Goal: Task Accomplishment & Management: Manage account settings

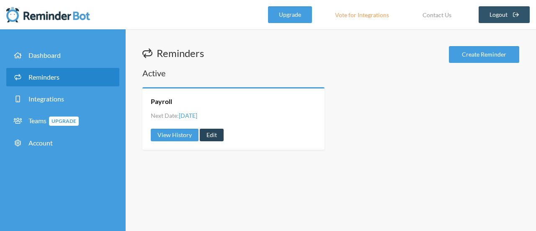
click at [210, 135] on link "Edit" at bounding box center [212, 134] width 24 height 13
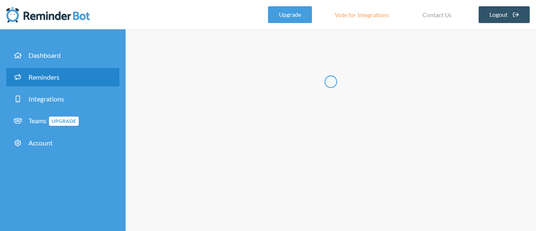
radio input "false"
radio input "true"
type input "Payroll"
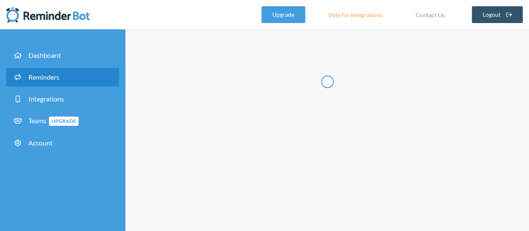
select select "14:00:00"
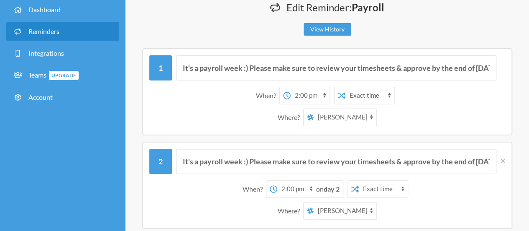
scroll to position [54, 0]
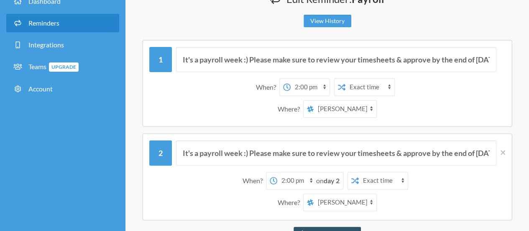
click at [371, 108] on select "[PERSON_NAME] Portage Daytime Crew Portage Evening Crew" at bounding box center [345, 108] width 63 height 17
select select "spaces/AAQA1mbXY6s"
click at [314, 100] on select "[PERSON_NAME] Portage Daytime Crew Portage Evening Crew" at bounding box center [345, 108] width 63 height 17
click at [370, 197] on select "[PERSON_NAME] Portage Daytime Crew Portage Evening Crew" at bounding box center [345, 202] width 63 height 17
select select "spaces/AAAAdqWs0ss"
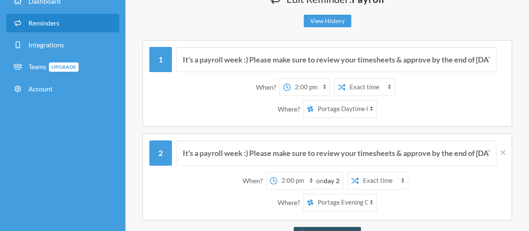
click at [314, 194] on select "[PERSON_NAME] Portage Daytime Crew Portage Evening Crew" at bounding box center [345, 202] width 63 height 17
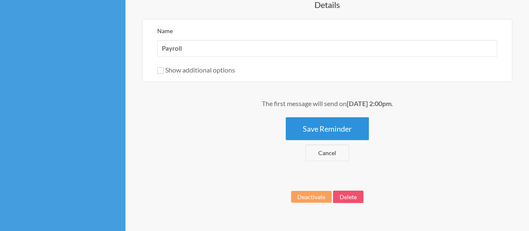
scroll to position [667, 0]
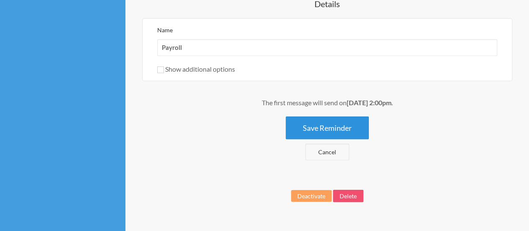
click at [321, 126] on button "Save Reminder" at bounding box center [327, 127] width 83 height 23
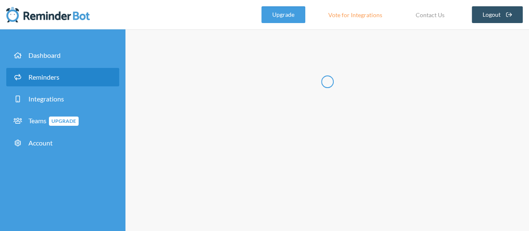
scroll to position [0, 0]
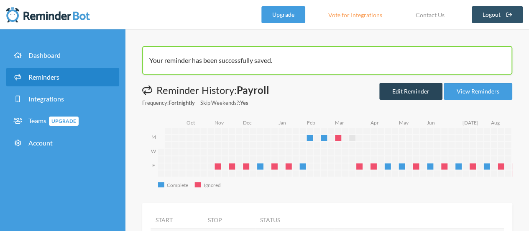
click at [418, 90] on link "Edit Reminder" at bounding box center [411, 91] width 63 height 17
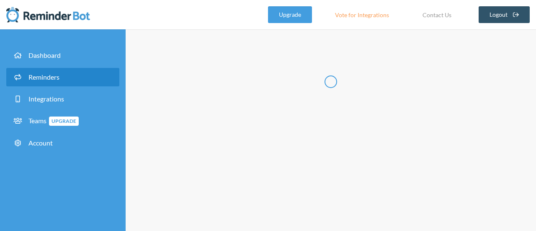
radio input "false"
radio input "true"
type input "Payroll"
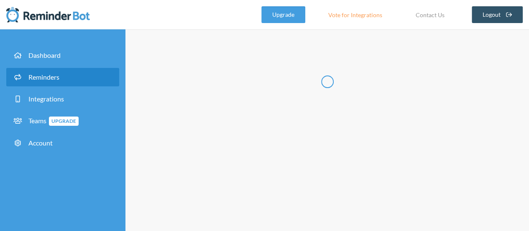
select select "14:00:00"
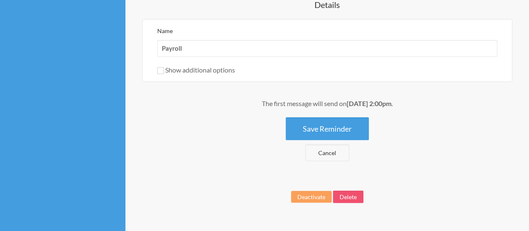
scroll to position [681, 0]
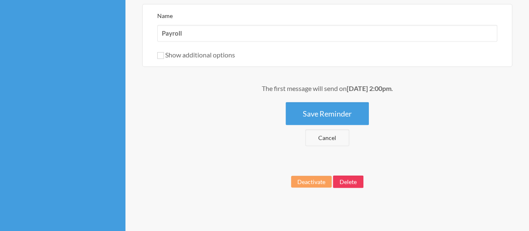
click at [354, 179] on button "Delete" at bounding box center [348, 181] width 31 height 13
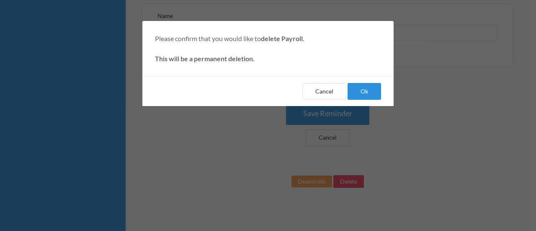
click at [368, 85] on button "Ok" at bounding box center [363, 91] width 33 height 17
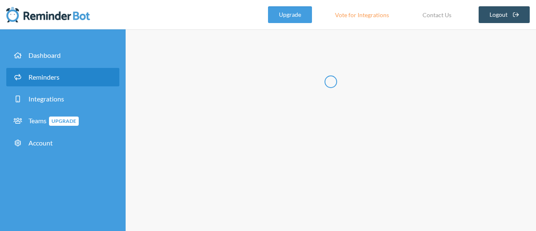
select select "11:30:00"
select select "12:30:00"
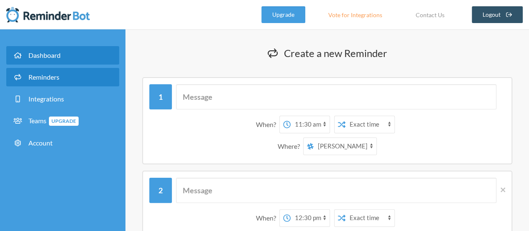
click at [48, 53] on span "Dashboard" at bounding box center [44, 55] width 32 height 8
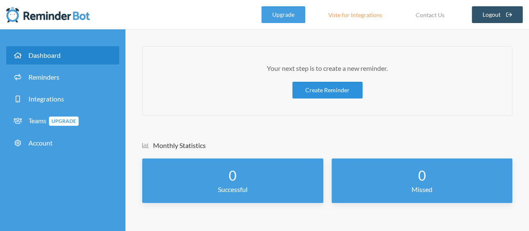
click at [332, 94] on link "Create Reminder" at bounding box center [327, 90] width 70 height 17
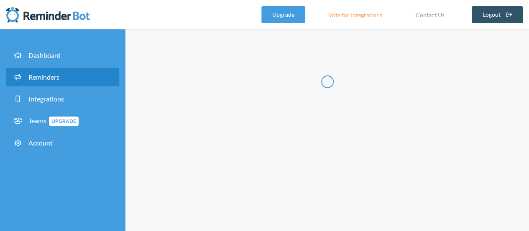
select select "07:30:00"
select select "08:30:00"
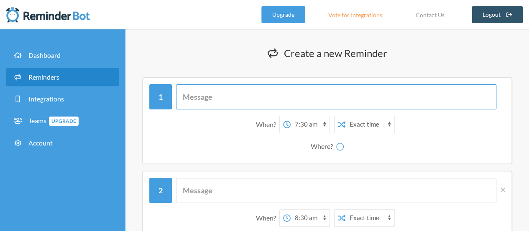
click at [226, 100] on input "text" at bounding box center [336, 96] width 321 height 25
type input "It's a payroll week :) Please make sure to review your timesheets & approve by …"
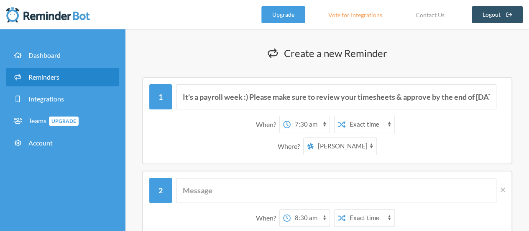
click at [354, 144] on select "[PERSON_NAME] Portage Daytime Crew Portage Evening Crew" at bounding box center [345, 146] width 63 height 17
select select "spaces/AAQA1mbXY6s"
click at [314, 138] on select "[PERSON_NAME] Portage Daytime Crew Portage Evening Crew" at bounding box center [345, 146] width 63 height 17
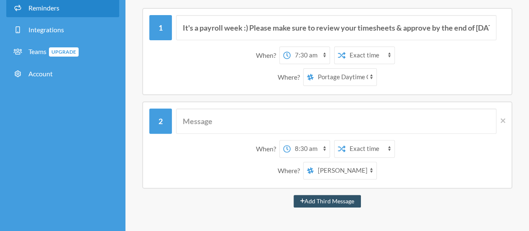
scroll to position [70, 0]
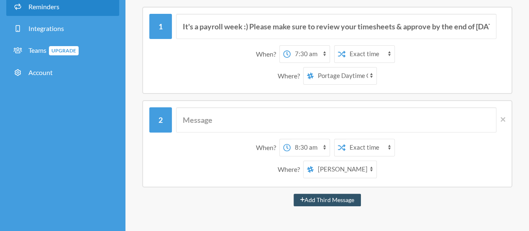
click at [374, 170] on select "[PERSON_NAME] Portage Daytime Crew Portage Evening Crew" at bounding box center [345, 169] width 63 height 17
select select "spaces/AAAAdqWs0ss"
click at [314, 161] on select "[PERSON_NAME] Portage Daytime Crew Portage Evening Crew" at bounding box center [345, 169] width 63 height 17
click at [324, 51] on select "12:00 am 12:15 am 12:30 am 12:45 am 1:00 am 1:15 am 1:30 am 1:45 am 2:00 am 2:1…" at bounding box center [310, 54] width 39 height 17
select select "12:00:00"
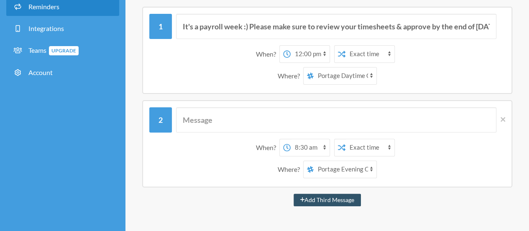
click at [291, 46] on select "12:00 am 12:15 am 12:30 am 12:45 am 1:00 am 1:15 am 1:30 am 1:45 am 2:00 am 2:1…" at bounding box center [310, 54] width 39 height 17
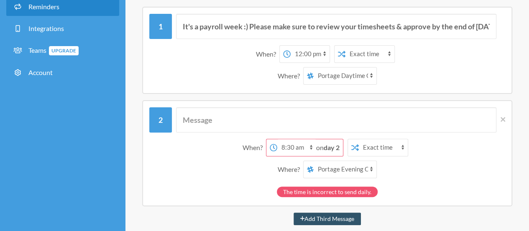
click at [389, 52] on select "Exact time Random time" at bounding box center [370, 54] width 49 height 17
click at [310, 148] on select "12:00 am 12:15 am 12:30 am 12:45 am 1:00 am 1:15 am 1:30 am 1:45 am 2:00 am 2:1…" at bounding box center [296, 147] width 39 height 17
click at [331, 144] on strong "day 2" at bounding box center [332, 147] width 16 height 8
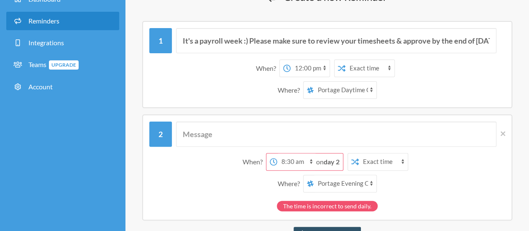
scroll to position [58, 0]
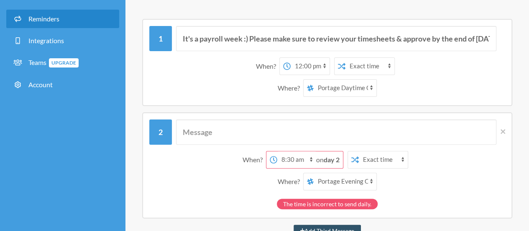
click at [334, 159] on strong "day 2" at bounding box center [332, 159] width 16 height 8
click at [311, 160] on select "12:00 am 12:15 am 12:30 am 12:45 am 1:00 am 1:15 am 1:30 am 1:45 am 2:00 am 2:1…" at bounding box center [296, 159] width 39 height 17
select select "04:15:00"
click at [277, 151] on select "12:00 am 12:15 am 12:30 am 12:45 am 1:00 am 1:15 am 1:30 am 1:45 am 2:00 am 2:1…" at bounding box center [296, 159] width 39 height 17
click at [300, 159] on select "12:00 am 12:15 am 12:30 am 12:45 am 1:00 am 1:15 am 1:30 am 1:45 am 2:00 am 2:1…" at bounding box center [296, 159] width 39 height 17
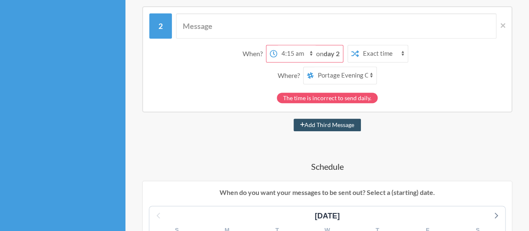
scroll to position [164, 0]
click at [410, 89] on div "The time is incorrect to send daily." at bounding box center [327, 96] width 356 height 15
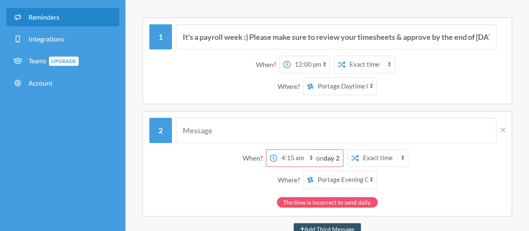
scroll to position [38, 0]
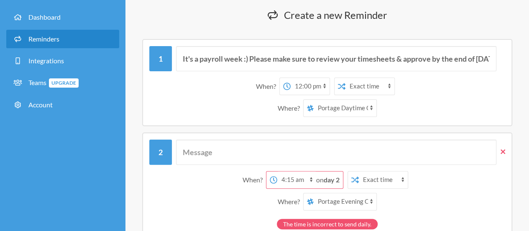
click at [503, 151] on icon at bounding box center [503, 151] width 5 height 5
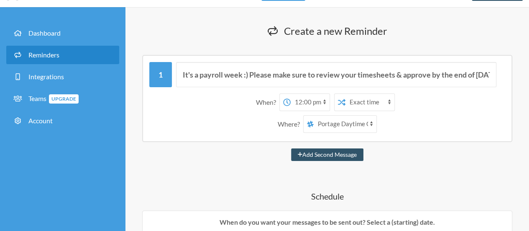
scroll to position [21, 0]
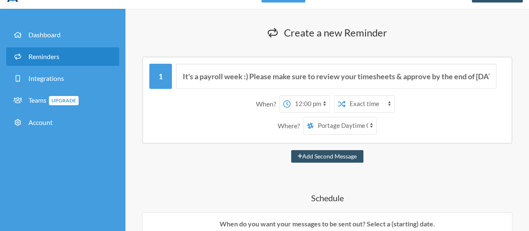
click at [371, 123] on select "[PERSON_NAME] Portage Daytime Crew Portage Evening Crew" at bounding box center [345, 125] width 63 height 17
select select "spaces/AAAAdqWs0ss"
click at [314, 117] on select "[PERSON_NAME] Portage Daytime Crew Portage Evening Crew" at bounding box center [345, 125] width 63 height 17
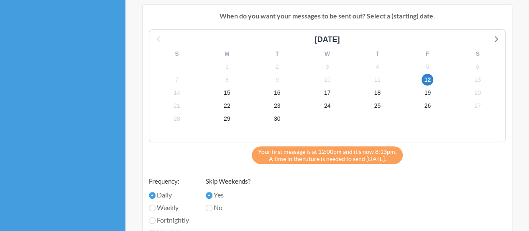
scroll to position [228, 0]
click at [154, 221] on input "Fortnightly" at bounding box center [152, 219] width 7 height 7
radio input "true"
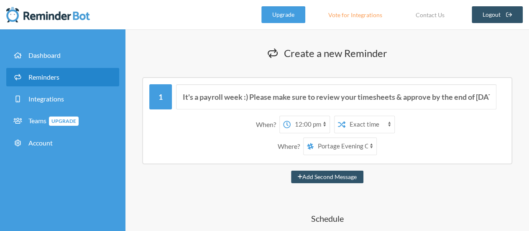
scroll to position [197, 0]
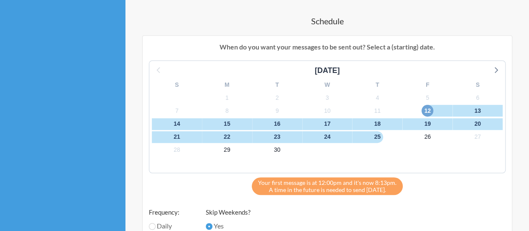
click at [428, 106] on span "12" at bounding box center [428, 111] width 12 height 12
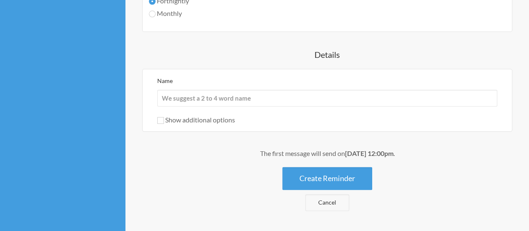
scroll to position [471, 0]
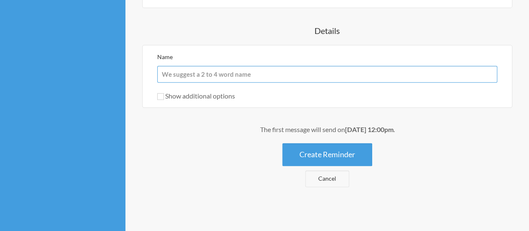
click at [229, 71] on input "Name" at bounding box center [327, 74] width 340 height 17
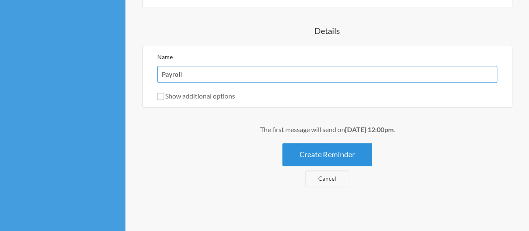
type input "Payroll"
click at [322, 154] on button "Create Reminder" at bounding box center [327, 154] width 90 height 23
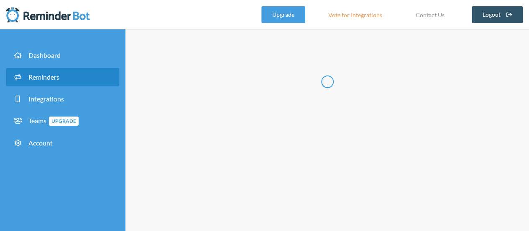
scroll to position [0, 0]
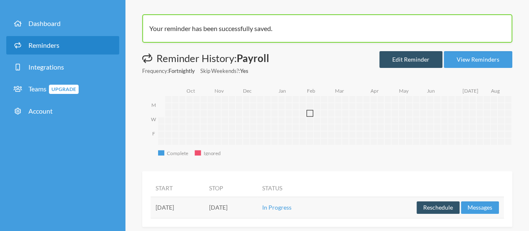
scroll to position [44, 0]
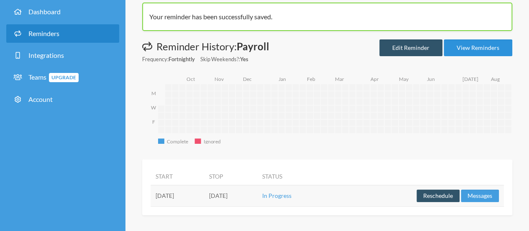
click at [464, 46] on link "View Reminders" at bounding box center [478, 47] width 69 height 17
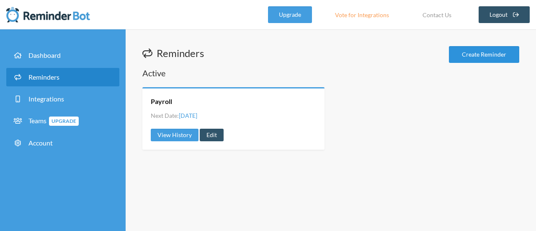
click at [470, 51] on link "Create Reminder" at bounding box center [484, 54] width 70 height 17
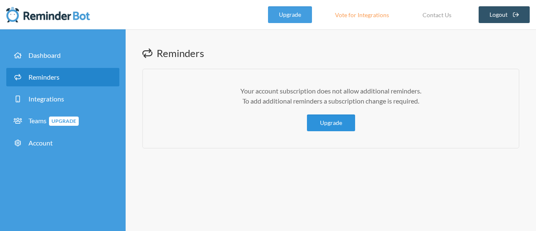
click at [329, 124] on link "Upgrade" at bounding box center [331, 122] width 48 height 17
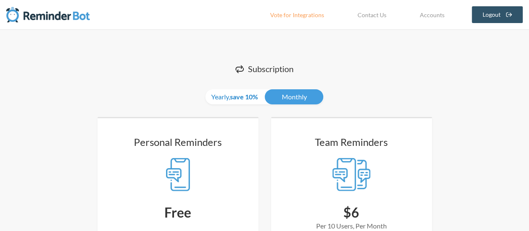
click at [234, 95] on strong "save 10%" at bounding box center [244, 96] width 28 height 8
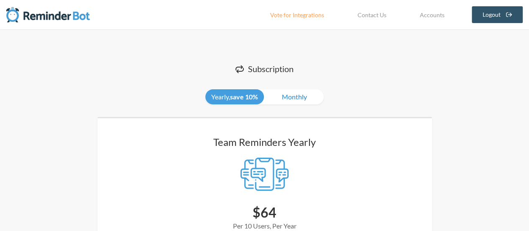
click at [292, 93] on link "Monthly" at bounding box center [294, 96] width 59 height 15
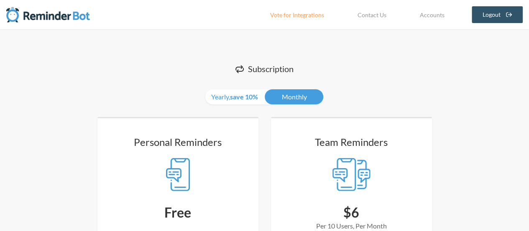
click at [62, 14] on img at bounding box center [48, 14] width 84 height 17
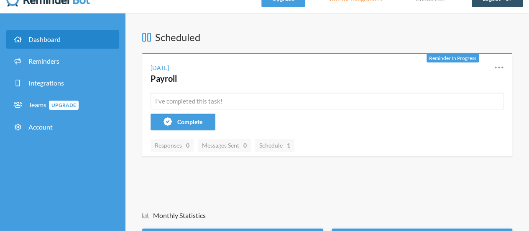
scroll to position [5, 0]
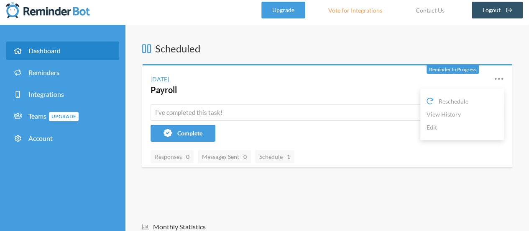
click at [494, 74] on icon at bounding box center [499, 79] width 10 height 10
click at [500, 77] on icon at bounding box center [499, 79] width 10 height 10
click at [431, 126] on link "Edit" at bounding box center [462, 127] width 71 height 13
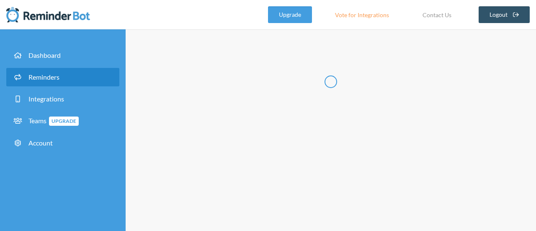
radio input "false"
radio input "true"
type input "Payroll"
select select "12:00:00"
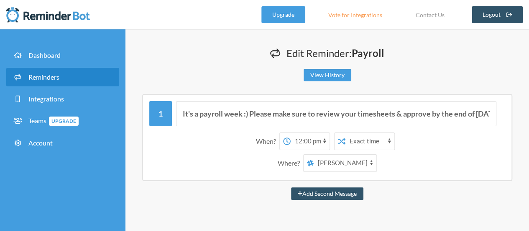
click at [371, 165] on select "[PERSON_NAME] Portage Daytime Crew Portage Evening Crew" at bounding box center [345, 162] width 63 height 17
select select "spaces/AAQA1mbXY6s"
click at [314, 154] on select "[PERSON_NAME] Portage Daytime Crew Portage Evening Crew" at bounding box center [345, 162] width 63 height 17
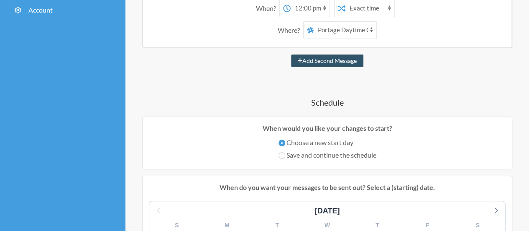
scroll to position [73, 0]
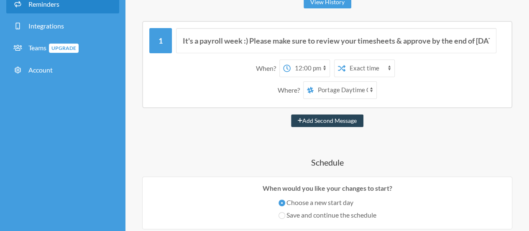
click at [312, 118] on button "Add Second Message" at bounding box center [327, 120] width 72 height 13
select select "13:00:00"
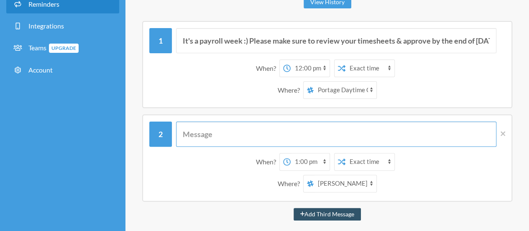
click at [228, 135] on input "text" at bounding box center [336, 133] width 321 height 25
type input "It's a payroll week :) Please make sure to review your timesheets & approve by …"
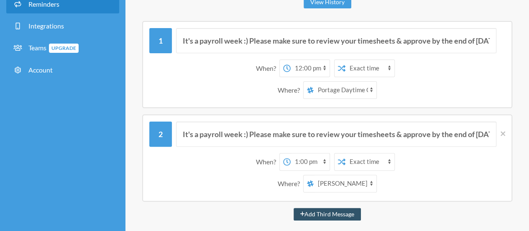
click at [372, 185] on select "[PERSON_NAME] Portage Daytime Crew Portage Evening Crew" at bounding box center [345, 183] width 63 height 17
select select "spaces/AAAAdqWs0ss"
click at [314, 175] on select "[PERSON_NAME] Portage Daytime Crew Portage Evening Crew" at bounding box center [345, 183] width 63 height 17
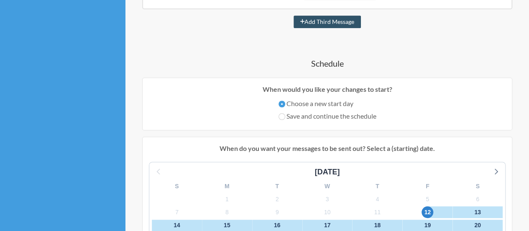
scroll to position [269, 0]
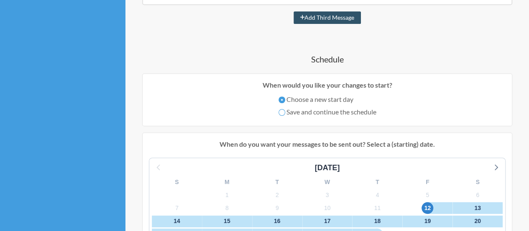
click at [281, 111] on input "Save and continue the schedule" at bounding box center [282, 112] width 7 height 7
radio input "true"
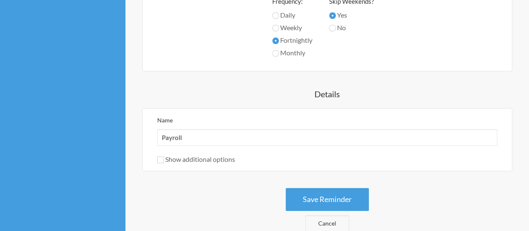
scroll to position [430, 0]
click at [339, 197] on button "Save Reminder" at bounding box center [327, 198] width 83 height 23
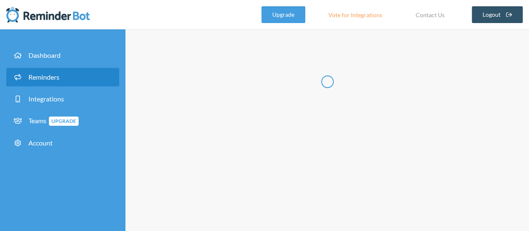
scroll to position [0, 0]
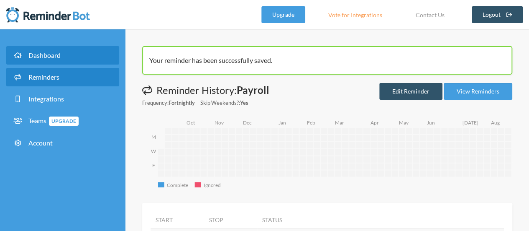
click at [42, 56] on span "Dashboard" at bounding box center [44, 55] width 32 height 8
